Goal: Browse casually

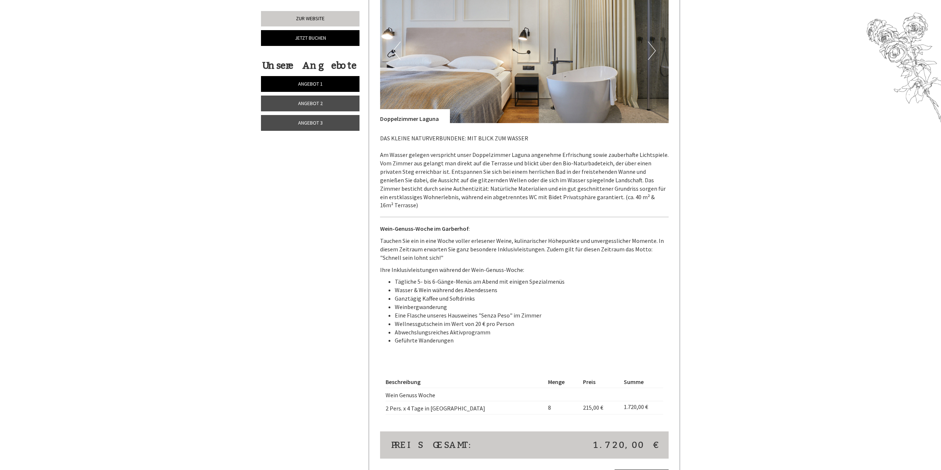
scroll to position [975, 0]
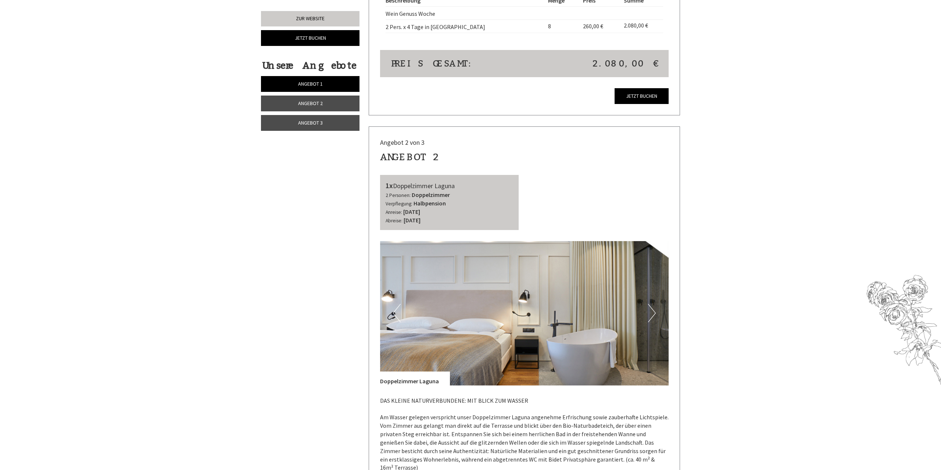
click at [649, 304] on button "Next" at bounding box center [652, 313] width 8 height 18
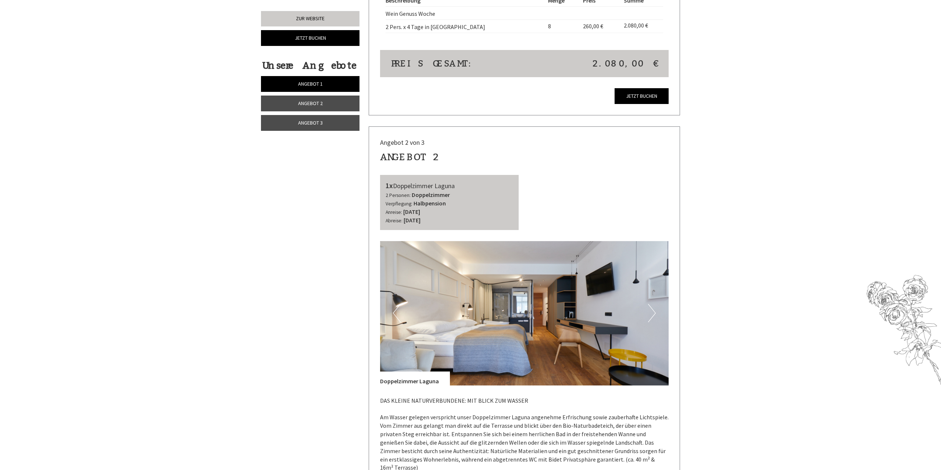
click at [650, 307] on button "Next" at bounding box center [652, 313] width 8 height 18
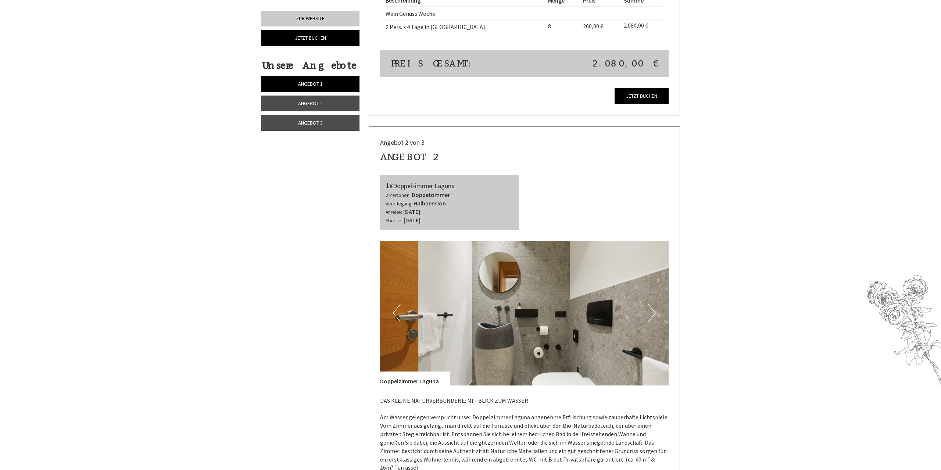
click at [650, 307] on button "Next" at bounding box center [652, 313] width 8 height 18
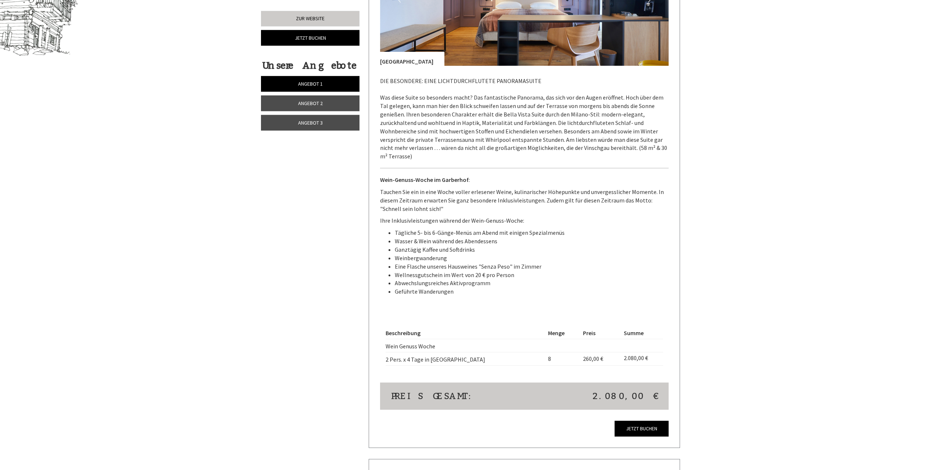
scroll to position [450, 0]
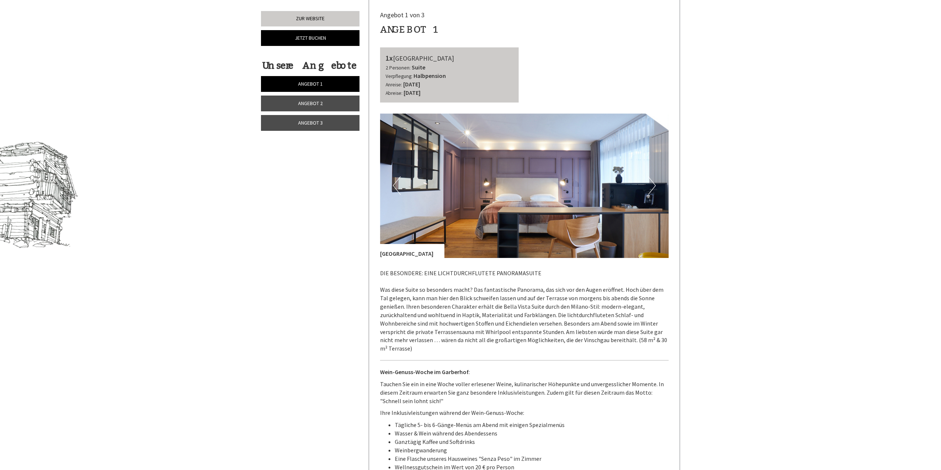
click at [652, 194] on button "Next" at bounding box center [652, 185] width 8 height 18
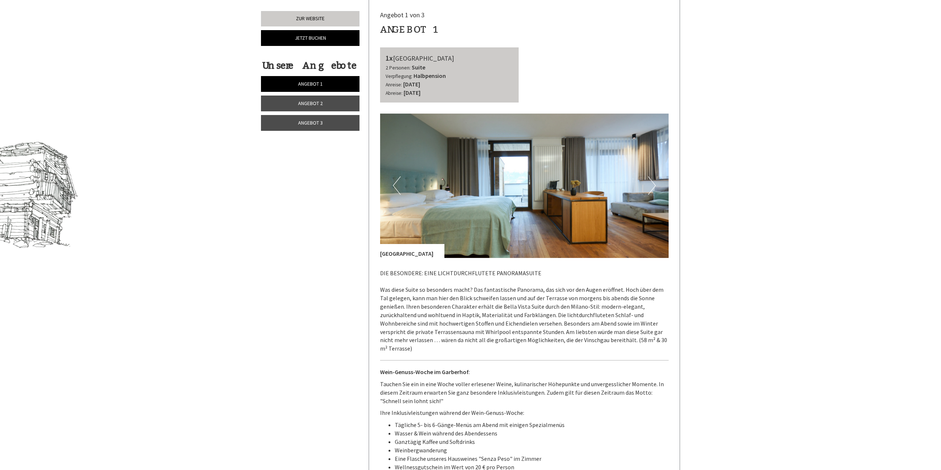
click at [652, 194] on button "Next" at bounding box center [652, 185] width 8 height 18
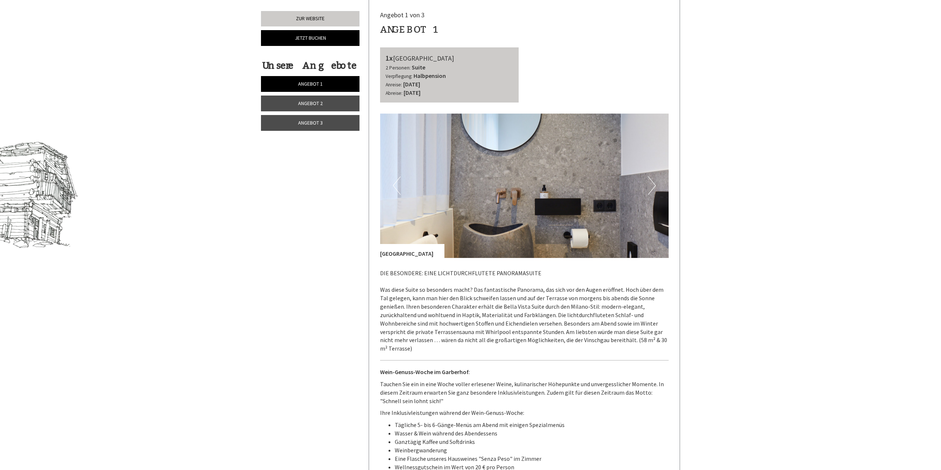
click at [652, 194] on button "Next" at bounding box center [652, 185] width 8 height 18
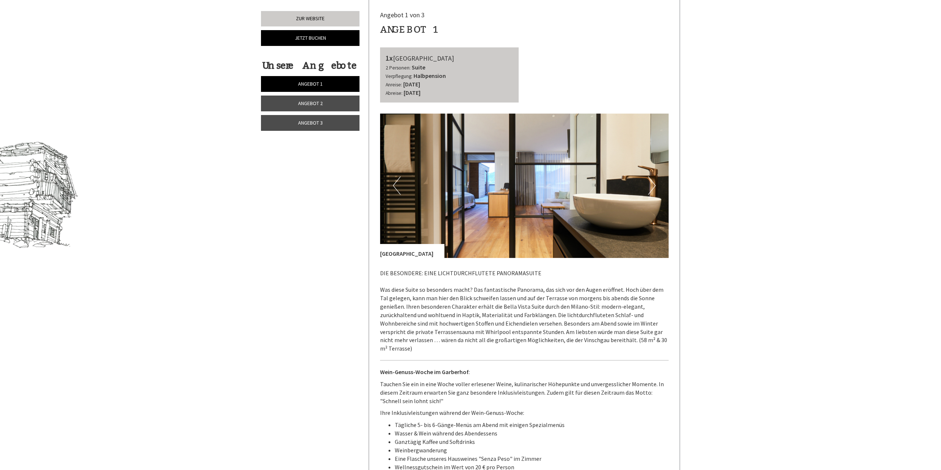
click at [652, 194] on button "Next" at bounding box center [652, 185] width 8 height 18
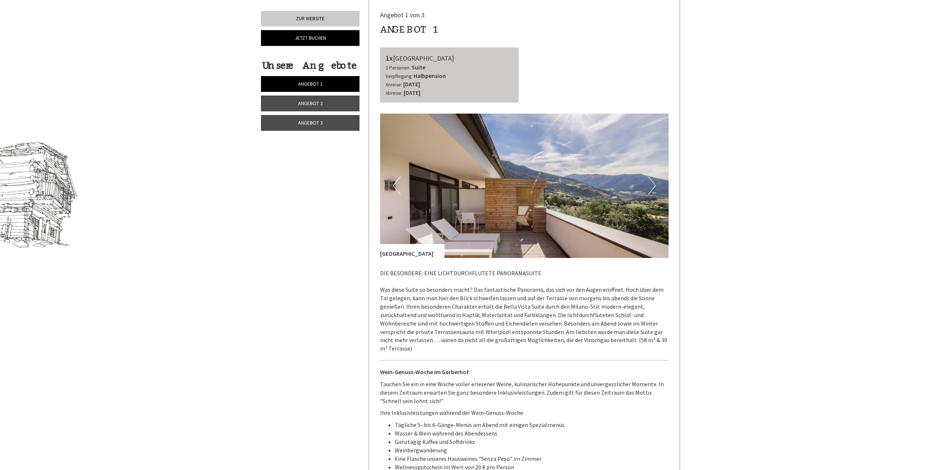
click at [650, 188] on button "Next" at bounding box center [652, 185] width 8 height 18
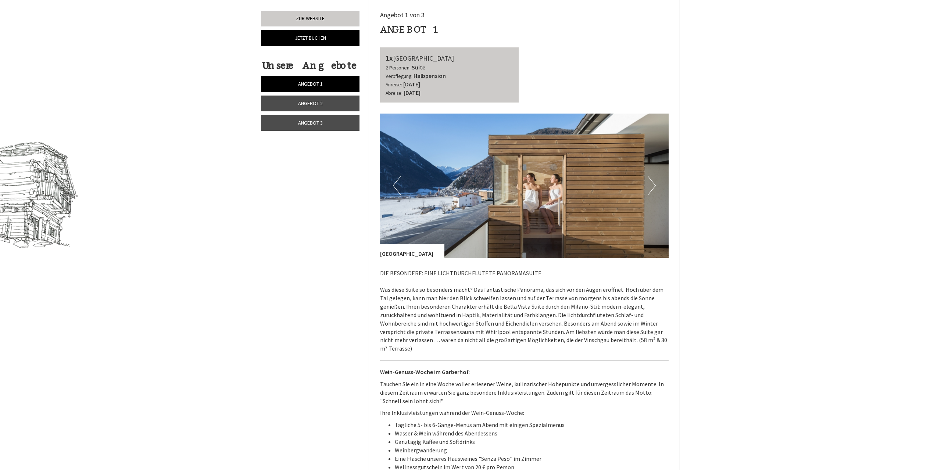
click at [651, 183] on button "Next" at bounding box center [652, 185] width 8 height 18
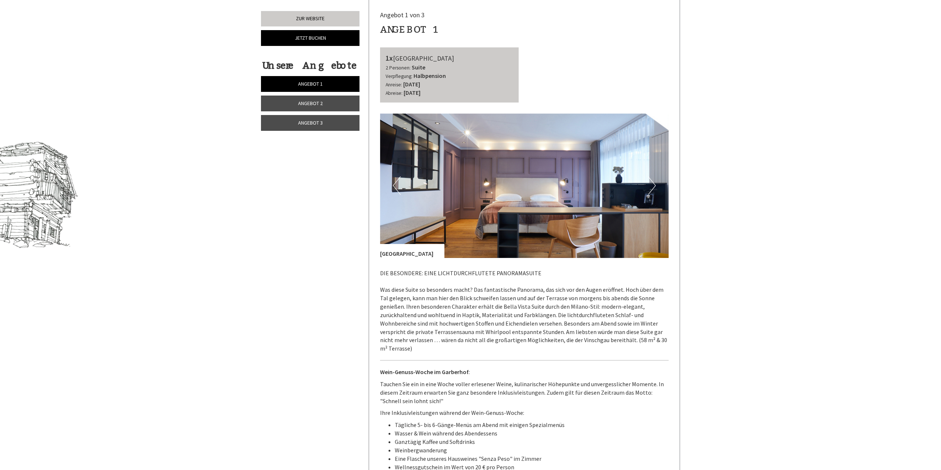
click at [651, 183] on button "Next" at bounding box center [652, 185] width 8 height 18
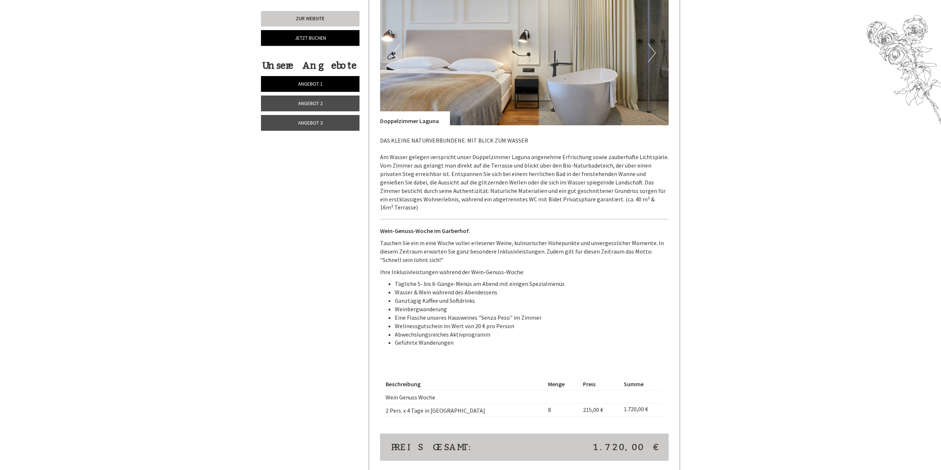
scroll to position [1237, 0]
